Goal: Task Accomplishment & Management: Manage account settings

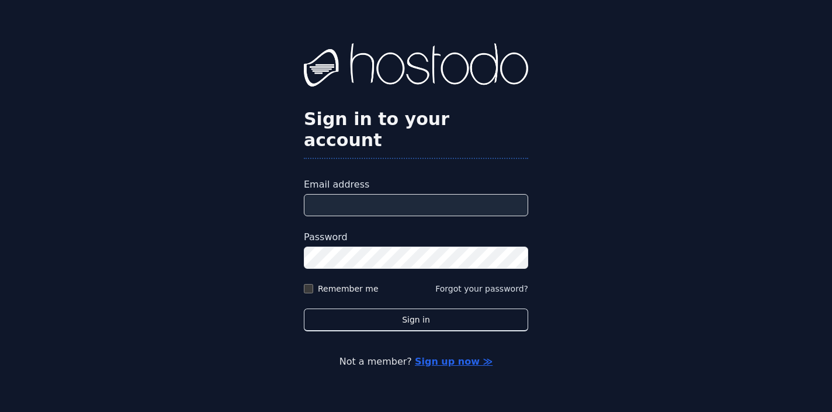
type input "**********"
click at [416, 308] on button "Sign in" at bounding box center [416, 319] width 224 height 23
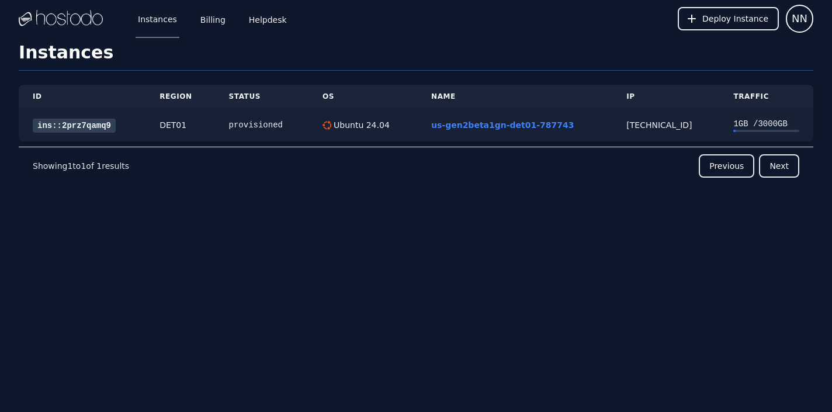
click at [252, 125] on div "provisioned" at bounding box center [261, 125] width 65 height 12
click at [494, 125] on link "us-gen2beta1gn-det01-787743" at bounding box center [502, 124] width 143 height 9
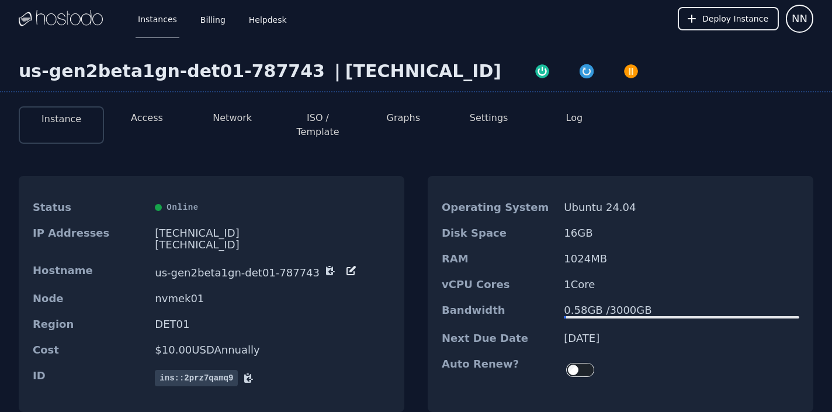
click at [154, 116] on button "Access" at bounding box center [147, 118] width 32 height 14
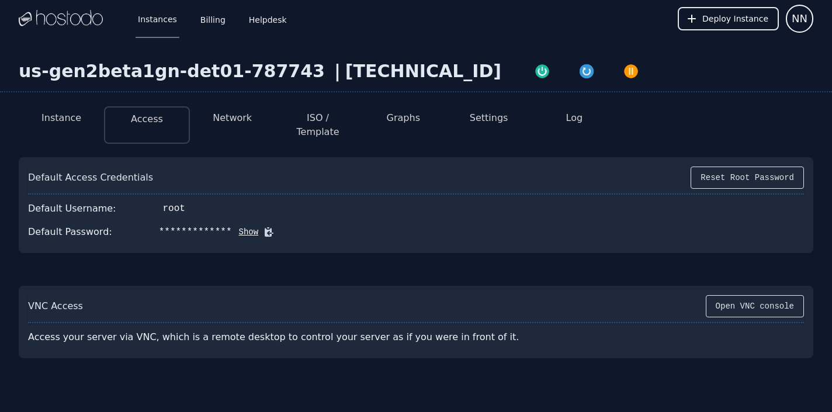
click at [247, 226] on button "Show" at bounding box center [245, 232] width 27 height 12
drag, startPoint x: 151, startPoint y: 221, endPoint x: 242, endPoint y: 220, distance: 91.1
click at [242, 225] on div "P.m.wLKjhmIPo9+l" at bounding box center [204, 232] width 90 height 14
copy div "P.m.wLKjhmIPo9+l"
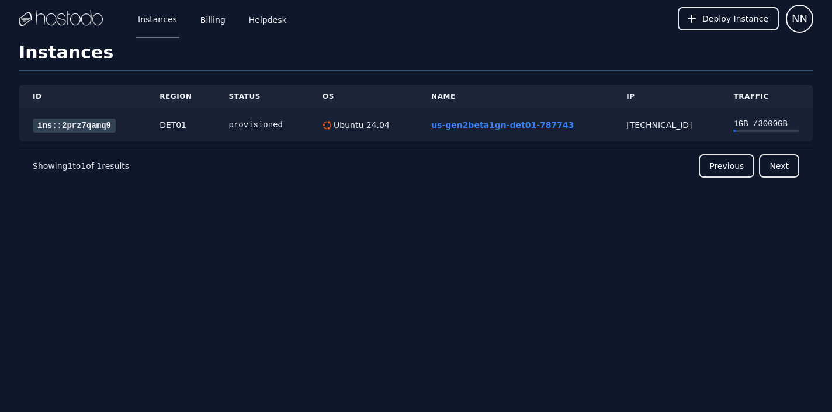
click at [464, 125] on link "us-gen2beta1gn-det01-787743" at bounding box center [502, 124] width 143 height 9
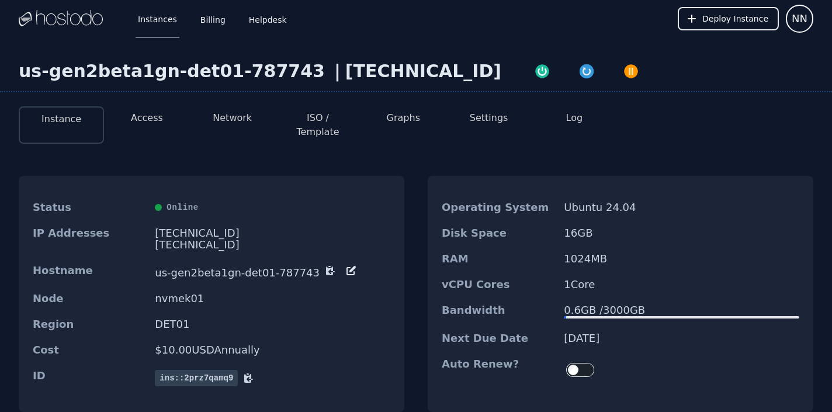
click at [150, 119] on button "Access" at bounding box center [147, 118] width 32 height 14
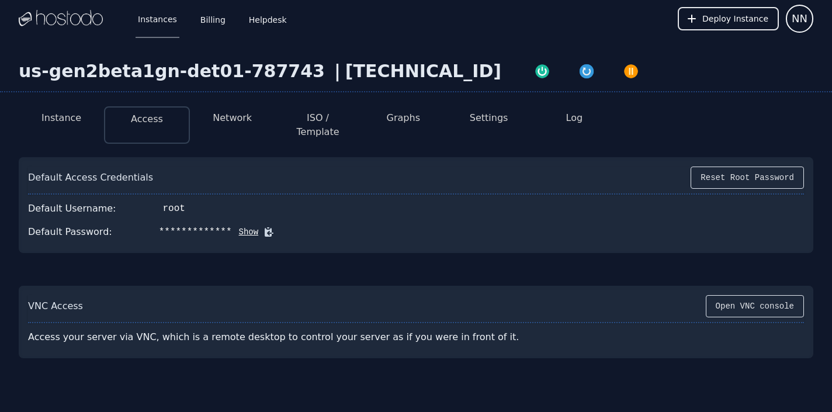
click at [246, 226] on button "Show" at bounding box center [245, 232] width 27 height 12
drag, startPoint x: 151, startPoint y: 217, endPoint x: 242, endPoint y: 219, distance: 91.1
click at [242, 225] on div "P.m.wLKjhmIPo9+l" at bounding box center [204, 232] width 90 height 14
copy div "P.m.wLKjhmIPo9+l"
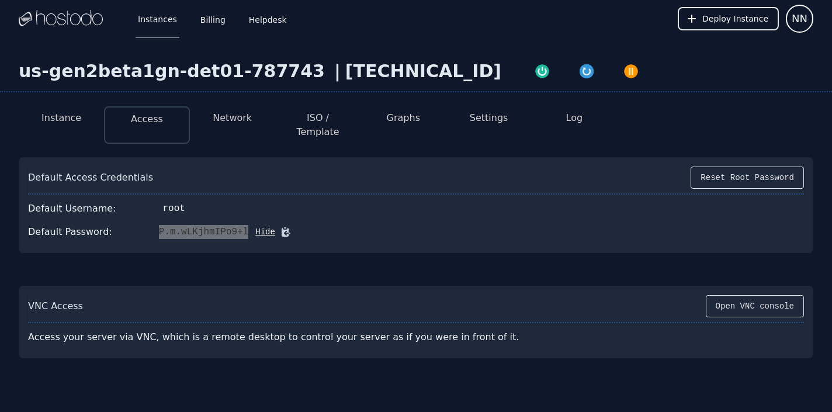
click at [216, 225] on div "P.m.wLKjhmIPo9+l" at bounding box center [204, 232] width 90 height 14
copy div "P.m.wLKjhmIPo9+l"
click at [333, 183] on div "Default Access Credentials Reset Root Password Default Username: root Default P…" at bounding box center [416, 205] width 794 height 96
